Goal: Task Accomplishment & Management: Use online tool/utility

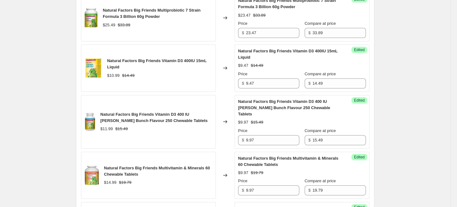
scroll to position [113, 0]
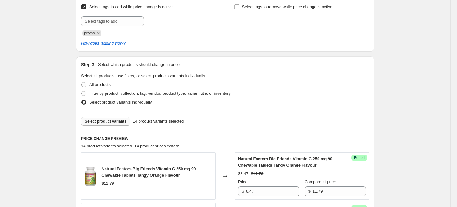
click at [110, 119] on span "Select product variants" at bounding box center [106, 121] width 42 height 5
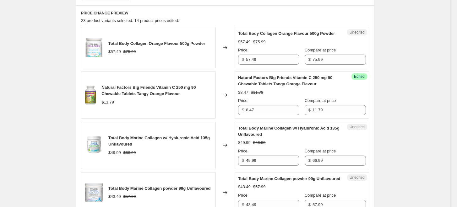
scroll to position [218, 0]
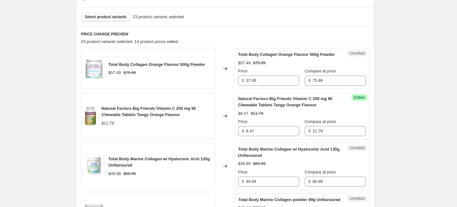
click at [271, 88] on div "Unedited Total Body Collagen Orange Flavour 500g Powder $57.49 $75.99 Price $ 5…" at bounding box center [302, 68] width 135 height 41
drag, startPoint x: 274, startPoint y: 82, endPoint x: 243, endPoint y: 77, distance: 32.2
click at [243, 77] on div "$ 57.49" at bounding box center [268, 81] width 61 height 10
click at [264, 65] on strike "$75.99" at bounding box center [259, 63] width 13 height 6
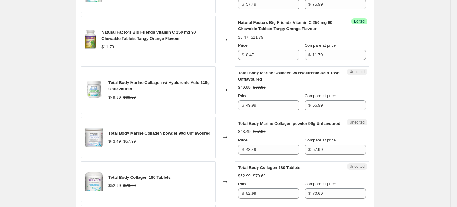
scroll to position [209, 0]
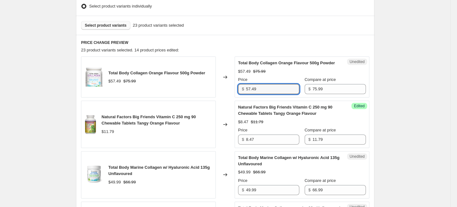
drag, startPoint x: 263, startPoint y: 86, endPoint x: 244, endPoint y: 86, distance: 19.5
click at [244, 86] on div "$ 57.49" at bounding box center [268, 89] width 61 height 10
type input "53.47"
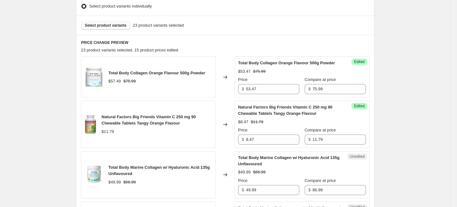
click at [294, 82] on div "Price" at bounding box center [268, 80] width 61 height 6
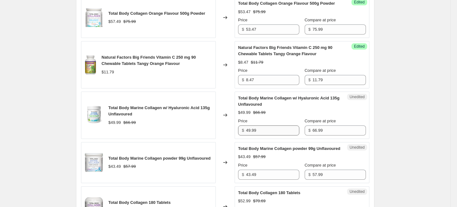
scroll to position [279, 0]
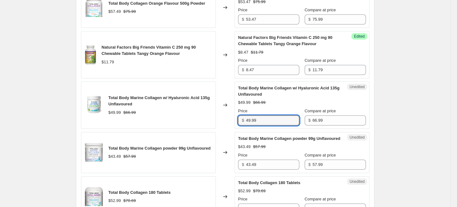
drag, startPoint x: 264, startPoint y: 122, endPoint x: 242, endPoint y: 133, distance: 24.6
type input "46.47"
click at [242, 133] on div "Unedited Total Body Marine Collagen powder 99g Unflavoured $43.49 $57.99 Price …" at bounding box center [302, 152] width 135 height 41
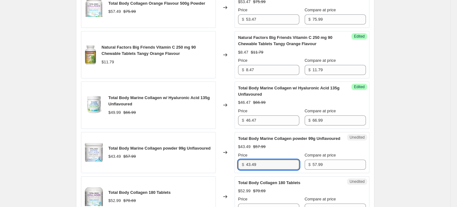
drag, startPoint x: 279, startPoint y: 170, endPoint x: 220, endPoint y: 169, distance: 58.4
click at [221, 170] on div "Total Body Marine Collagen powder 99g Unflavoured $43.49 $57.99 Changed to Uned…" at bounding box center [225, 152] width 288 height 41
type input "40.47"
click at [209, 152] on div "Total Body Marine Collagen powder 99g Unflavoured" at bounding box center [159, 148] width 102 height 6
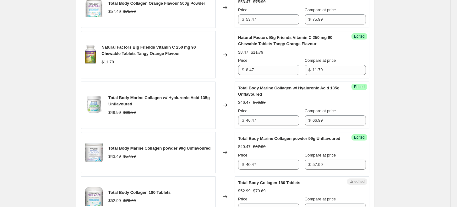
scroll to position [384, 0]
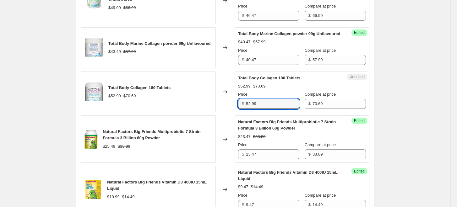
drag, startPoint x: 265, startPoint y: 110, endPoint x: 227, endPoint y: 109, distance: 37.4
click at [227, 109] on div "Total Body Collagen 180 Tablets $52.99 $70.69 Changed to Unedited Total Body Co…" at bounding box center [225, 92] width 288 height 41
type input "49.47"
click at [257, 98] on div "Price" at bounding box center [268, 94] width 61 height 6
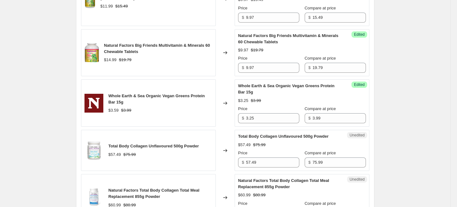
scroll to position [663, 0]
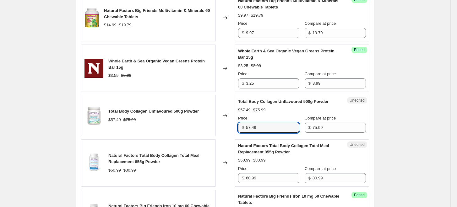
drag, startPoint x: 267, startPoint y: 128, endPoint x: 231, endPoint y: 128, distance: 35.8
click at [231, 128] on div "Total Body Collagen Unflavoured 500g Powder $57.49 $75.99 Changed to Unedited T…" at bounding box center [225, 115] width 288 height 41
type input "53.47"
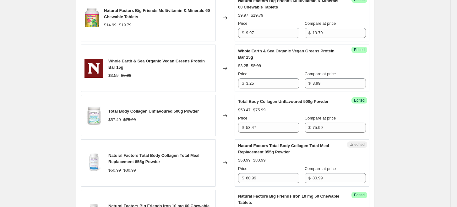
click at [286, 110] on div "$53.47 $75.99" at bounding box center [302, 110] width 128 height 6
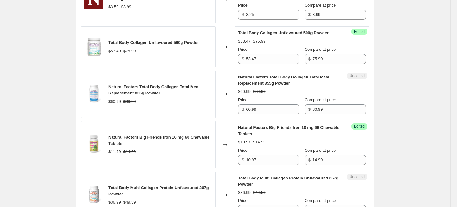
scroll to position [733, 0]
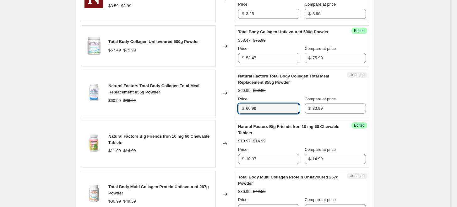
drag, startPoint x: 272, startPoint y: 105, endPoint x: 198, endPoint y: 105, distance: 73.8
click at [198, 105] on div "Natural Factors Total Body Collagen Total Meal Replacement 855g Powder $60.99 $…" at bounding box center [225, 93] width 288 height 47
type input "54.97"
click at [183, 121] on div "Natural Factors Big Friends Iron 10 mg 60 Chewable Tablets $11.99 $14.99" at bounding box center [148, 143] width 135 height 47
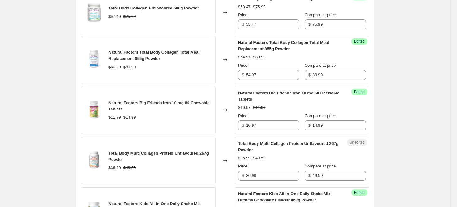
scroll to position [802, 0]
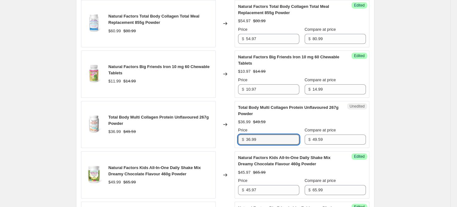
drag, startPoint x: 265, startPoint y: 138, endPoint x: 213, endPoint y: 135, distance: 51.6
click at [213, 135] on div "Total Body Multi Collagen Protein Unflavoured 267g Powder $36.99 $49.59 Changed…" at bounding box center [225, 124] width 288 height 47
click at [268, 135] on input "36.99" at bounding box center [272, 140] width 53 height 10
type input "36.97"
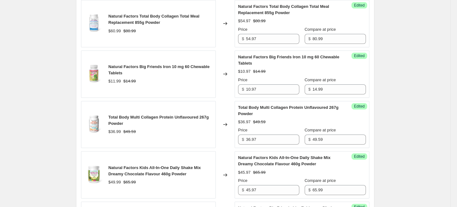
click at [176, 132] on div "$36.99 $49.59" at bounding box center [160, 132] width 104 height 6
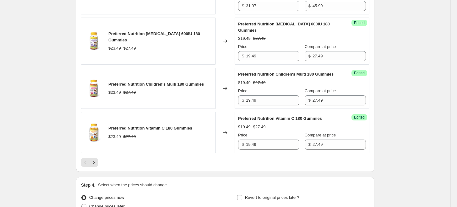
scroll to position [1117, 0]
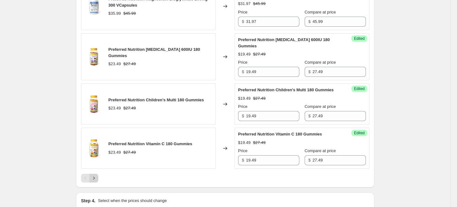
click at [96, 175] on icon "Next" at bounding box center [94, 178] width 6 height 6
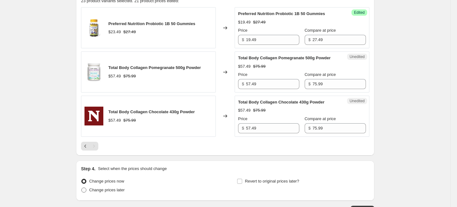
scroll to position [199, 0]
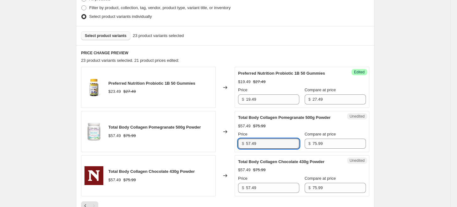
drag, startPoint x: 265, startPoint y: 143, endPoint x: 240, endPoint y: 142, distance: 25.1
click at [240, 142] on div "$ 57.49" at bounding box center [268, 144] width 61 height 10
drag, startPoint x: 266, startPoint y: 143, endPoint x: 228, endPoint y: 142, distance: 37.7
click at [228, 142] on div "Total Body Collagen Pomegranate 500g Powder $57.49 $75.99 Changed to Unedited T…" at bounding box center [225, 131] width 288 height 41
type input "53.47"
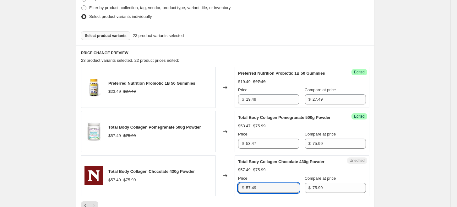
drag, startPoint x: 266, startPoint y: 188, endPoint x: 234, endPoint y: 185, distance: 32.2
click at [235, 189] on div "Total Body Collagen Chocolate 430g Powder $57.49 $75.99 Changed to Unedited Tot…" at bounding box center [225, 175] width 288 height 41
paste input "3.47"
type input "53.47"
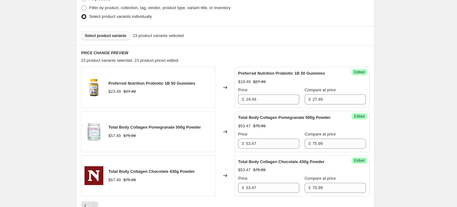
click at [239, 168] on div "Success Edited Total Body Collagen Chocolate 430g Powder $53.47 $75.99 Price $ …" at bounding box center [302, 175] width 135 height 41
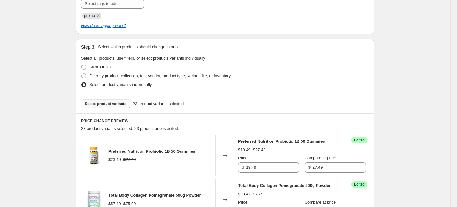
scroll to position [129, 0]
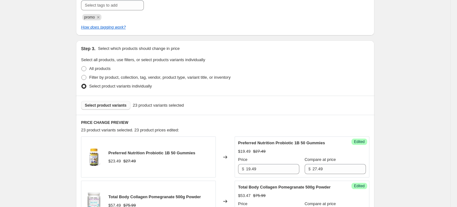
click at [112, 110] on div "Select product variants 23 product variants selected" at bounding box center [225, 105] width 298 height 19
click at [112, 103] on span "Select product variants" at bounding box center [106, 105] width 42 height 5
